Goal: Task Accomplishment & Management: Manage account settings

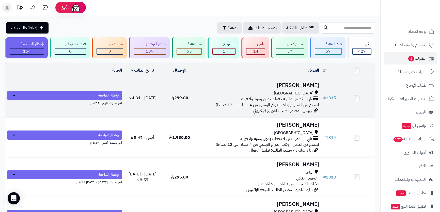
click at [282, 93] on div "جدة" at bounding box center [259, 93] width 119 height 6
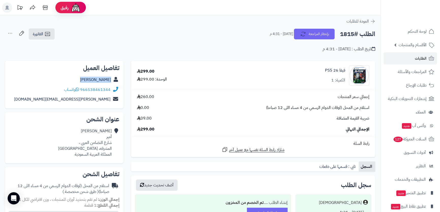
drag, startPoint x: 103, startPoint y: 79, endPoint x: 113, endPoint y: 79, distance: 9.9
click at [113, 79] on div "[PERSON_NAME]" at bounding box center [64, 80] width 110 height 10
copy div "سليمان أمير"
drag, startPoint x: 111, startPoint y: 91, endPoint x: 108, endPoint y: 91, distance: 3.3
click at [108, 91] on div "966538461344 واتساب" at bounding box center [64, 90] width 110 height 10
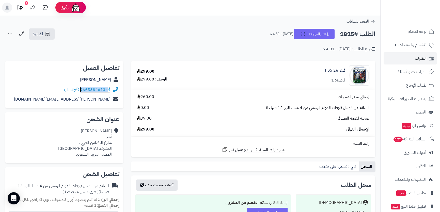
copy div "96653846134"
drag, startPoint x: 44, startPoint y: 100, endPoint x: 113, endPoint y: 102, distance: 69.2
click at [113, 102] on div "salman55166@gmail.com" at bounding box center [64, 100] width 110 height 10
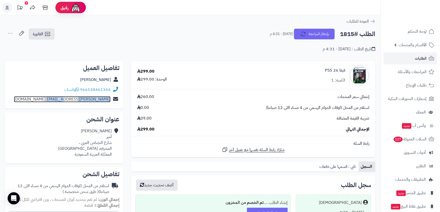
copy div "salman55166@gmail.com"
click at [108, 129] on div "سليمان أمير شارع التضامن العربي ، المشرفه، جدة المملكة العربية السعودية" at bounding box center [85, 142] width 54 height 29
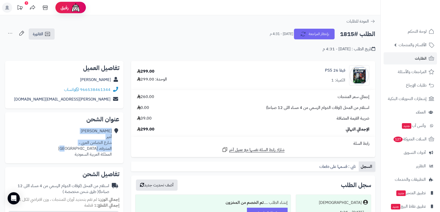
drag, startPoint x: 108, startPoint y: 129, endPoint x: 95, endPoint y: 146, distance: 21.5
click at [95, 146] on div "سليمان أمير شارع التضامن العربي ، المشرفه، جدة المملكة العربية السعودية" at bounding box center [85, 142] width 54 height 29
copy div "سليمان أمير شارع التضامن العربي ، المشرفه، جدة"
drag, startPoint x: 340, startPoint y: 34, endPoint x: 375, endPoint y: 33, distance: 35.1
click at [375, 33] on h2 "الطلب #1815" at bounding box center [357, 34] width 35 height 10
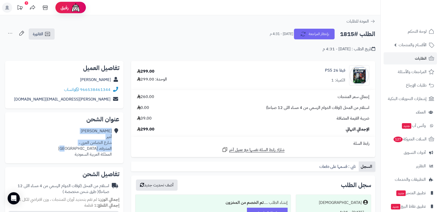
copy h2 "الطلب #1815"
click at [416, 57] on span "الطلبات" at bounding box center [421, 58] width 12 height 7
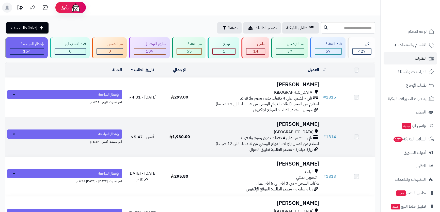
drag, startPoint x: 0, startPoint y: 0, endPoint x: 267, endPoint y: 130, distance: 297.0
click at [267, 130] on div "جدة" at bounding box center [259, 132] width 119 height 6
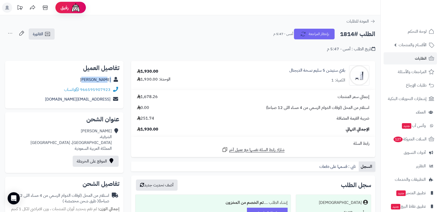
drag, startPoint x: 88, startPoint y: 78, endPoint x: 112, endPoint y: 80, distance: 23.2
click at [112, 80] on div "[PERSON_NAME]" at bounding box center [64, 80] width 110 height 10
copy link "جيهان عريف"
click at [105, 131] on div "جيهان عريف الشرفية، جدة، جدة المملكة العربية السعودية" at bounding box center [71, 139] width 81 height 23
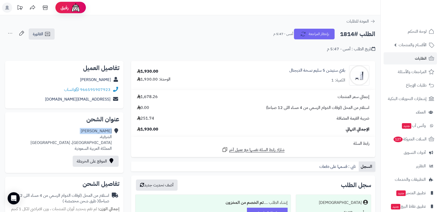
click at [105, 131] on div "جيهان عريف الشرفية، جدة، جدة المملكة العربية السعودية" at bounding box center [71, 139] width 81 height 23
click at [104, 137] on div "جيهان عريف الشرفية، جدة، جدة المملكة العربية السعودية" at bounding box center [71, 139] width 81 height 23
copy div "الشرفية،"
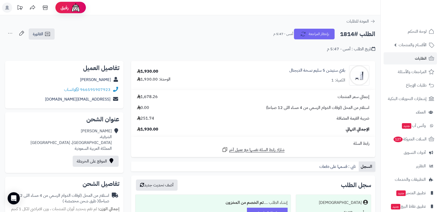
click at [109, 142] on div "جيهان عريف الشرفية، جدة، جدة المملكة العربية السعودية" at bounding box center [71, 139] width 81 height 23
drag, startPoint x: 57, startPoint y: 97, endPoint x: 109, endPoint y: 99, distance: 51.9
click at [109, 99] on div "hannooo1978@gmail.com" at bounding box center [64, 100] width 110 height 10
copy link "hannooo1978@gmail.com"
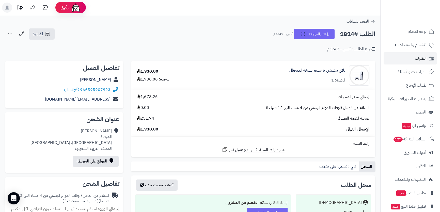
click at [344, 34] on h2 "الطلب #1814" at bounding box center [357, 34] width 35 height 10
copy div "الطلب #1814 بإنتظار المراجعة"
click at [412, 59] on link "الطلبات" at bounding box center [410, 58] width 53 height 12
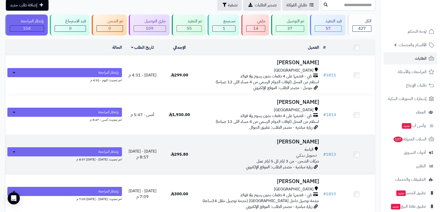
scroll to position [46, 0]
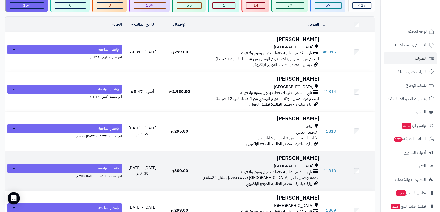
click at [290, 163] on div "[GEOGRAPHIC_DATA]" at bounding box center [259, 166] width 119 height 6
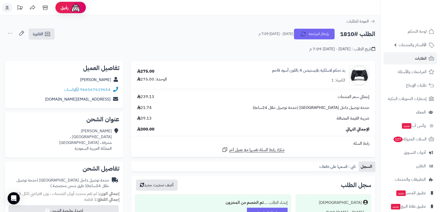
click at [108, 131] on div "[PERSON_NAME] فلسطين ، [GEOGRAPHIC_DATA] ، [GEOGRAPHIC_DATA] المملكة العربية ال…" at bounding box center [85, 139] width 53 height 23
drag, startPoint x: 108, startPoint y: 131, endPoint x: 105, endPoint y: 135, distance: 5.1
click at [105, 135] on div "عبدالله محمد شارع فلسطين ، مشرفة ، جدة المملكة العربية السعودية" at bounding box center [85, 139] width 53 height 23
copy div "عبدالله محمد شارع فلسطين ،"
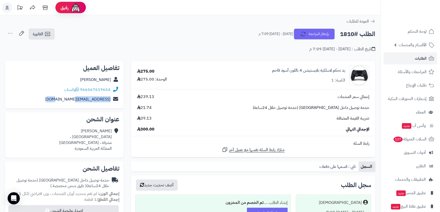
drag, startPoint x: 54, startPoint y: 100, endPoint x: 112, endPoint y: 96, distance: 57.4
click at [112, 96] on div "abde55444@gmail.com" at bounding box center [64, 100] width 110 height 10
copy div "abde55444@gmail.com"
drag, startPoint x: 339, startPoint y: 34, endPoint x: 375, endPoint y: 33, distance: 36.4
click at [375, 33] on div "الطلب #1810 بإنتظار المراجعة الخميس - ٢٥ سبتمبر ٢٠٢٥ - 7:09 م" at bounding box center [314, 34] width 121 height 11
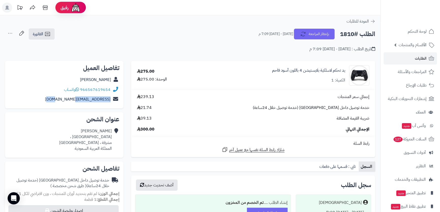
copy h2 "الطلب #1810"
click at [405, 53] on link "الطلبات" at bounding box center [410, 58] width 53 height 12
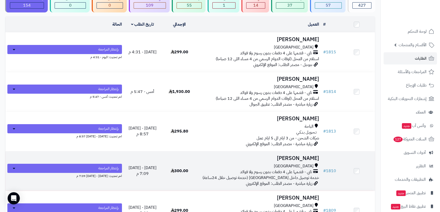
scroll to position [69, 0]
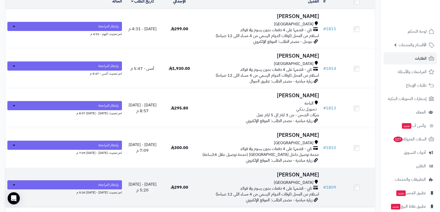
click at [288, 186] on span "تابي - قسّمها على 4 دفعات بدون رسوم ولا فوائد" at bounding box center [276, 189] width 72 height 6
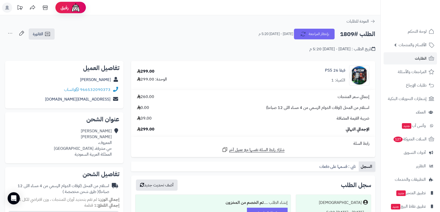
drag, startPoint x: 78, startPoint y: 78, endPoint x: 112, endPoint y: 79, distance: 34.1
click at [112, 79] on div "عبدالرحيم عبدالله" at bounding box center [64, 80] width 110 height 10
drag, startPoint x: 111, startPoint y: 90, endPoint x: 89, endPoint y: 90, distance: 21.9
click at [89, 90] on div "966532090373 واتساب" at bounding box center [64, 90] width 110 height 10
copy link "532090373"
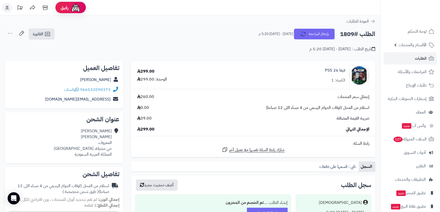
click at [101, 132] on div "عبدالرحيم عبدالله المعروف، حي مشرفة، جدة المملكة العربية السعودية" at bounding box center [83, 142] width 58 height 29
click at [102, 142] on div "عبدالرحيم عبدالله المعروف، حي مشرفة، جدة المملكة العربية السعودية" at bounding box center [83, 142] width 58 height 29
drag, startPoint x: 102, startPoint y: 142, endPoint x: 97, endPoint y: 149, distance: 8.4
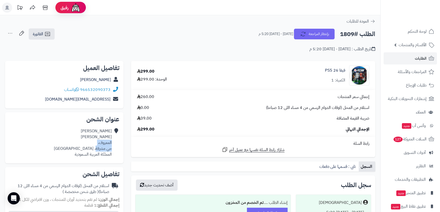
click at [97, 149] on div "عبدالرحيم عبدالله المعروف، حي مشرفة، جدة المملكة العربية السعودية" at bounding box center [83, 142] width 58 height 29
copy div "المعروف، حي مشرفة"
drag, startPoint x: 52, startPoint y: 98, endPoint x: 110, endPoint y: 99, distance: 57.7
click at [110, 99] on div "a.b.jamal0055@gmail.com" at bounding box center [64, 100] width 110 height 10
copy link "a.b.jamal0055@gmail.com"
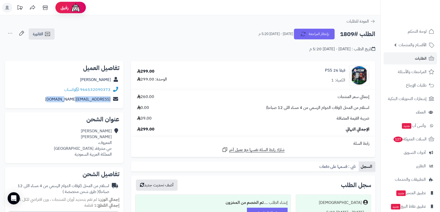
drag, startPoint x: 339, startPoint y: 33, endPoint x: 377, endPoint y: 34, distance: 38.4
click at [377, 34] on div "الطلب #1809 بإنتظار المراجعة الخميس - ٢٥ سبتمبر ٢٠٢٥ - 5:20 م الفاتورة طباعة ال…" at bounding box center [190, 40] width 381 height 24
copy h2 "الطلب #1809"
click at [405, 62] on link "الطلبات" at bounding box center [410, 58] width 53 height 12
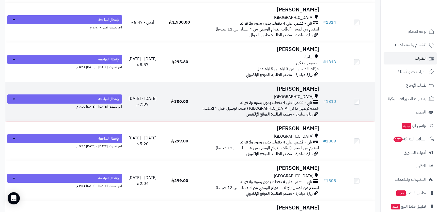
scroll to position [139, 0]
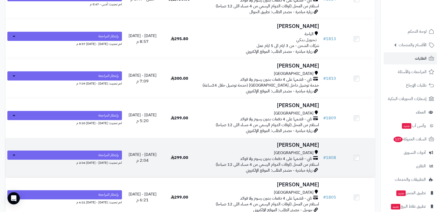
click at [259, 153] on div "[GEOGRAPHIC_DATA]" at bounding box center [259, 153] width 119 height 6
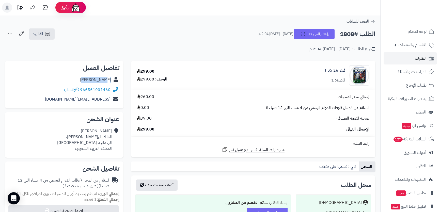
drag, startPoint x: 86, startPoint y: 79, endPoint x: 110, endPoint y: 79, distance: 24.4
click at [110, 79] on div "Ranad Faraj" at bounding box center [64, 80] width 110 height 10
drag, startPoint x: 108, startPoint y: 80, endPoint x: 78, endPoint y: 81, distance: 29.5
click at [76, 81] on div "Ranad Faraj" at bounding box center [64, 80] width 110 height 10
drag, startPoint x: 97, startPoint y: 77, endPoint x: 119, endPoint y: 75, distance: 22.7
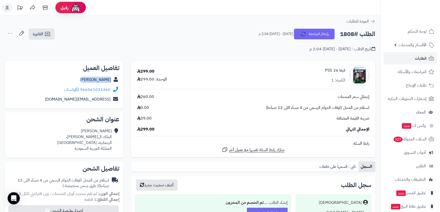
click at [119, 75] on div "تفاصيل العميل Ranad Faraj 966561031460 واتساب ranadali938@gmail.com" at bounding box center [64, 85] width 118 height 48
copy div "Ranad Faraj"
click at [111, 88] on div "966561031460 واتساب" at bounding box center [64, 90] width 110 height 10
drag, startPoint x: 111, startPoint y: 88, endPoint x: 107, endPoint y: 88, distance: 4.6
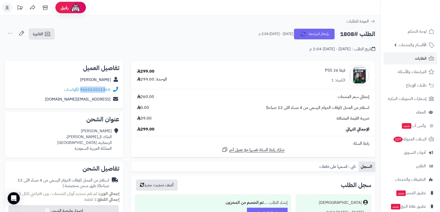
click at [107, 88] on div "966561031460 واتساب" at bounding box center [64, 90] width 110 height 10
click at [50, 75] on div "Ranad Faraj" at bounding box center [64, 80] width 110 height 10
drag, startPoint x: 63, startPoint y: 99, endPoint x: 115, endPoint y: 100, distance: 51.9
click at [115, 100] on div "ranadali938@gmail.com" at bounding box center [64, 100] width 110 height 10
copy div "ranadali938@gmail.com"
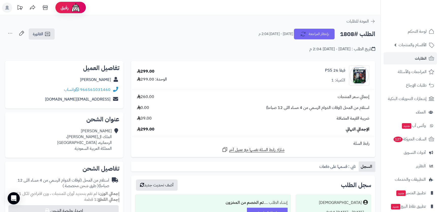
click at [341, 34] on h2 "الطلب #1808" at bounding box center [357, 34] width 35 height 10
drag, startPoint x: 340, startPoint y: 34, endPoint x: 374, endPoint y: 34, distance: 34.1
click at [374, 34] on h2 "الطلب #1808" at bounding box center [357, 34] width 35 height 10
click at [347, 36] on h2 "الطلب #1808" at bounding box center [357, 34] width 35 height 10
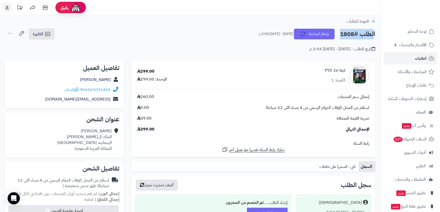
click at [347, 36] on h2 "الطلب #1808" at bounding box center [357, 34] width 35 height 10
click at [408, 60] on link "الطلبات" at bounding box center [410, 58] width 53 height 12
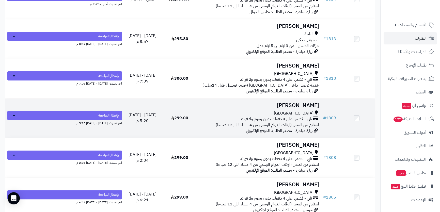
scroll to position [185, 0]
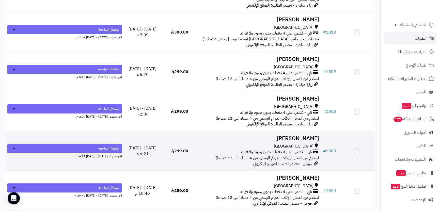
click at [293, 145] on div "جدة" at bounding box center [259, 147] width 119 height 6
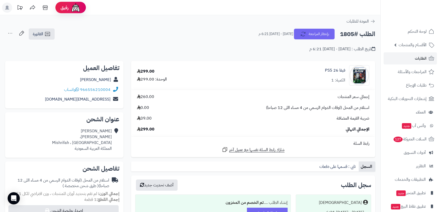
drag, startPoint x: 74, startPoint y: 78, endPoint x: 112, endPoint y: 78, distance: 37.9
click at [112, 78] on div "Abdulhamid Attieh" at bounding box center [64, 80] width 110 height 10
click at [50, 83] on div "Abdulhamid Attieh" at bounding box center [64, 80] width 110 height 10
drag, startPoint x: 340, startPoint y: 34, endPoint x: 375, endPoint y: 36, distance: 34.7
click at [375, 36] on h2 "الطلب #1805" at bounding box center [357, 34] width 35 height 10
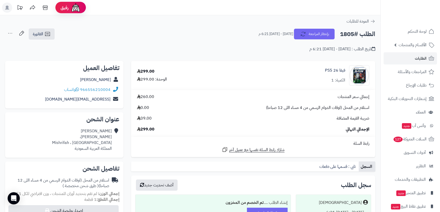
copy h2 "الطلب #1805"
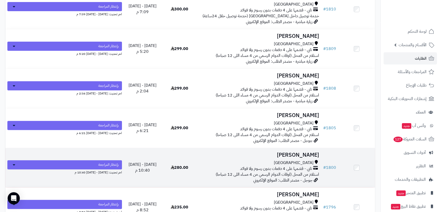
scroll to position [231, 0]
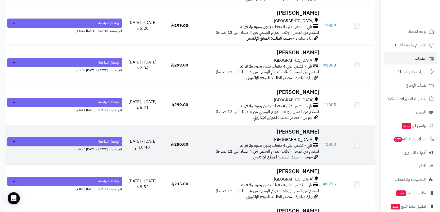
click at [291, 133] on h3 "ماجد باقيس" at bounding box center [259, 132] width 119 height 6
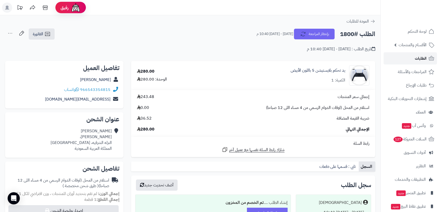
click at [414, 53] on link "الطلبات" at bounding box center [410, 58] width 53 height 12
click at [415, 56] on span "الطلبات" at bounding box center [421, 58] width 12 height 7
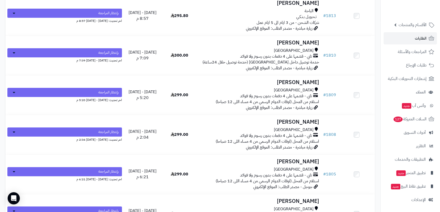
scroll to position [208, 0]
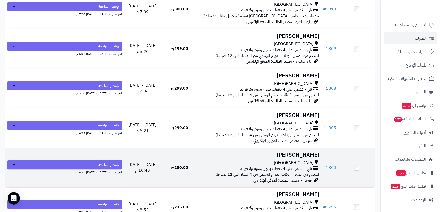
click at [261, 156] on h3 "[PERSON_NAME]" at bounding box center [259, 155] width 119 height 6
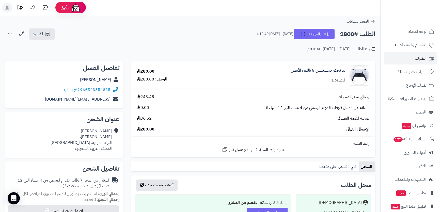
click at [108, 139] on div "[PERSON_NAME]، النزله الشرقيه، [GEOGRAPHIC_DATA] المملكة العربية السعودية" at bounding box center [81, 139] width 61 height 23
click at [107, 136] on div "[PERSON_NAME]، النزله الشرقيه، [GEOGRAPHIC_DATA] المملكة العربية السعودية" at bounding box center [81, 139] width 61 height 23
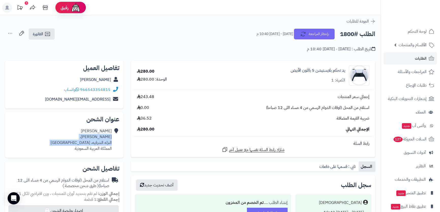
drag, startPoint x: 107, startPoint y: 136, endPoint x: 103, endPoint y: 141, distance: 6.0
click at [103, 141] on div "[PERSON_NAME]، النزله الشرقيه، [GEOGRAPHIC_DATA] المملكة العربية السعودية" at bounding box center [81, 139] width 61 height 23
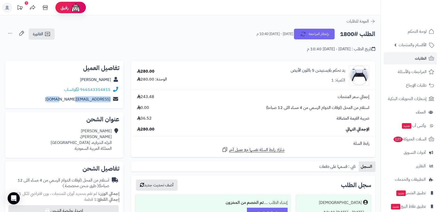
drag, startPoint x: 53, startPoint y: 97, endPoint x: 111, endPoint y: 104, distance: 58.6
click at [111, 104] on div "[EMAIL_ADDRESS][DOMAIN_NAME]" at bounding box center [64, 100] width 110 height 10
copy div "[EMAIL_ADDRESS][DOMAIN_NAME]"
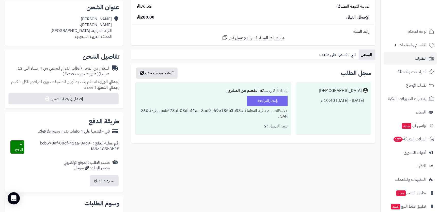
scroll to position [20, 0]
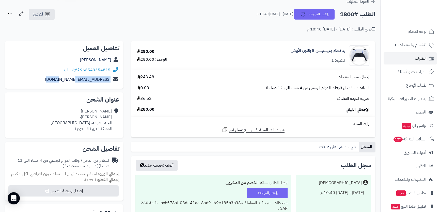
drag, startPoint x: 338, startPoint y: 14, endPoint x: 375, endPoint y: 11, distance: 38.0
click at [375, 11] on div "الطلب #1800 بإنتظار المراجعة الخميس - ١٨ سبتمبر ٢٠٢٥ - 10:40 م الفاتورة طباعة ا…" at bounding box center [190, 20] width 381 height 24
copy h2 "الطلب #1800"
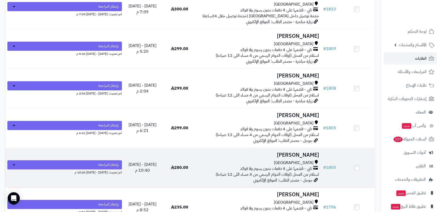
scroll to position [254, 0]
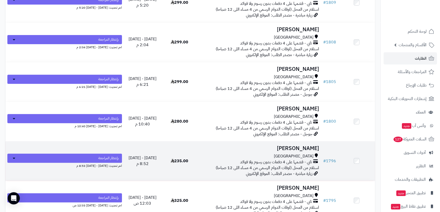
click at [261, 147] on h3 "محمد المجيدي" at bounding box center [259, 149] width 119 height 6
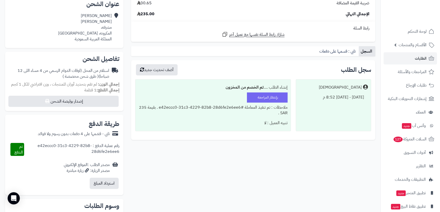
scroll to position [23, 0]
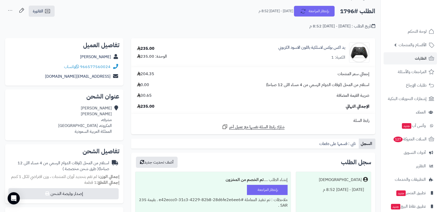
drag, startPoint x: 81, startPoint y: 56, endPoint x: 113, endPoint y: 54, distance: 31.8
click at [113, 54] on div "[PERSON_NAME]" at bounding box center [64, 57] width 110 height 10
copy div "محمد المجيدي"
drag, startPoint x: 55, startPoint y: 74, endPoint x: 109, endPoint y: 75, distance: 53.4
click at [109, 75] on div "zxasqw7337@gmail.com" at bounding box center [64, 77] width 110 height 10
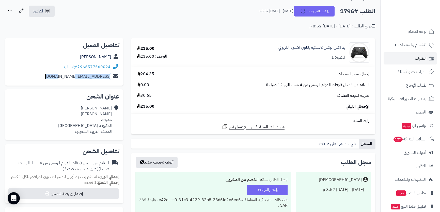
copy link "zxasqw7337@gmail.com"
drag, startPoint x: 112, startPoint y: 68, endPoint x: 108, endPoint y: 68, distance: 3.8
click at [108, 68] on div "966577560024 واتساب" at bounding box center [64, 67] width 110 height 10
copy div "96657756002"
click at [107, 120] on div "محمد المجيدي مشرفه، المكرونه، جدة المملكة العربية السعودية" at bounding box center [85, 119] width 54 height 29
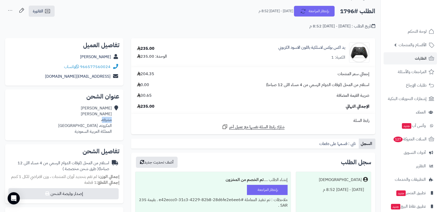
click at [107, 120] on div "محمد المجيدي مشرفه، المكرونه، جدة المملكة العربية السعودية" at bounding box center [85, 119] width 54 height 29
click at [108, 122] on div "محمد المجيدي مشرفه، المكرونه، جدة المملكة العربية السعودية" at bounding box center [85, 119] width 54 height 29
click at [108, 117] on div "محمد المجيدي مشرفه، المكرونه، جدة المملكة العربية السعودية" at bounding box center [85, 119] width 54 height 29
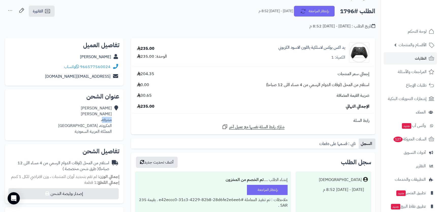
click at [108, 117] on div "محمد المجيدي مشرفه، المكرونه، جدة المملكة العربية السعودية" at bounding box center [85, 119] width 54 height 29
drag, startPoint x: 108, startPoint y: 117, endPoint x: 106, endPoint y: 126, distance: 8.3
click at [106, 126] on div "محمد المجيدي مشرفه، المكرونه، جدة المملكة العربية السعودية" at bounding box center [85, 119] width 54 height 29
copy div "مشرفه، المكرونه، جدة"
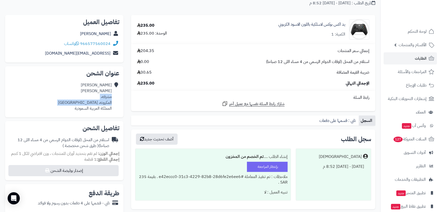
scroll to position [0, 0]
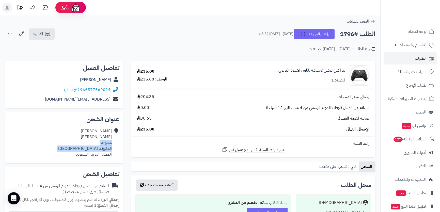
drag, startPoint x: 339, startPoint y: 34, endPoint x: 375, endPoint y: 34, distance: 36.1
click at [375, 34] on div "الطلب #1796 بإنتظار المراجعة الأحد - ١٤ سبتمبر ٢٠٢٥ - 8:52 م الفاتورة طباعة الف…" at bounding box center [190, 40] width 381 height 24
copy h2 "الطلب #1796"
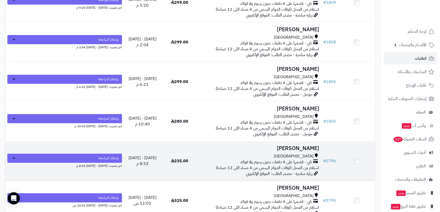
scroll to position [300, 0]
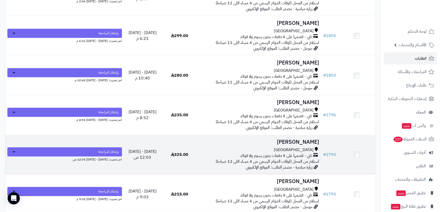
click at [261, 144] on td "Shirin Arabi [GEOGRAPHIC_DATA] تابي - قسّمها على 4 دفعات بدون رسوم ولا فوائد اس…" at bounding box center [259, 154] width 123 height 39
click at [285, 147] on div "[GEOGRAPHIC_DATA]" at bounding box center [259, 150] width 119 height 6
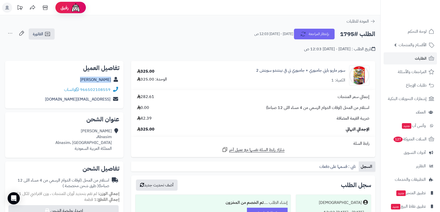
drag, startPoint x: 85, startPoint y: 78, endPoint x: 116, endPoint y: 78, distance: 30.2
click at [116, 78] on div "[PERSON_NAME]" at bounding box center [64, 80] width 110 height 10
copy div "[PERSON_NAME]"
drag, startPoint x: 57, startPoint y: 97, endPoint x: 104, endPoint y: 99, distance: 47.1
click at [119, 107] on div "تفاصيل العميل [PERSON_NAME] 966502108559 واتساب [EMAIL_ADDRESS][DOMAIN_NAME]" at bounding box center [64, 85] width 118 height 48
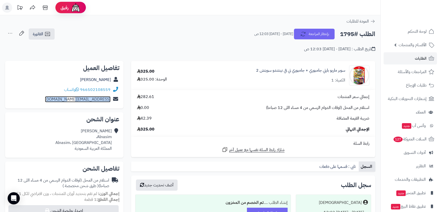
copy div "[EMAIL_ADDRESS][DOMAIN_NAME]"
drag, startPoint x: 339, startPoint y: 35, endPoint x: 379, endPoint y: 34, distance: 39.7
click at [379, 34] on div "الطلب #1795 بإنتظار المراجعة [DATE] - [DATE] 12:03 ص الفاتورة طباعة الفاتورة إر…" at bounding box center [190, 40] width 381 height 24
copy h2 "الطلب #1795"
